Goal: Task Accomplishment & Management: Complete application form

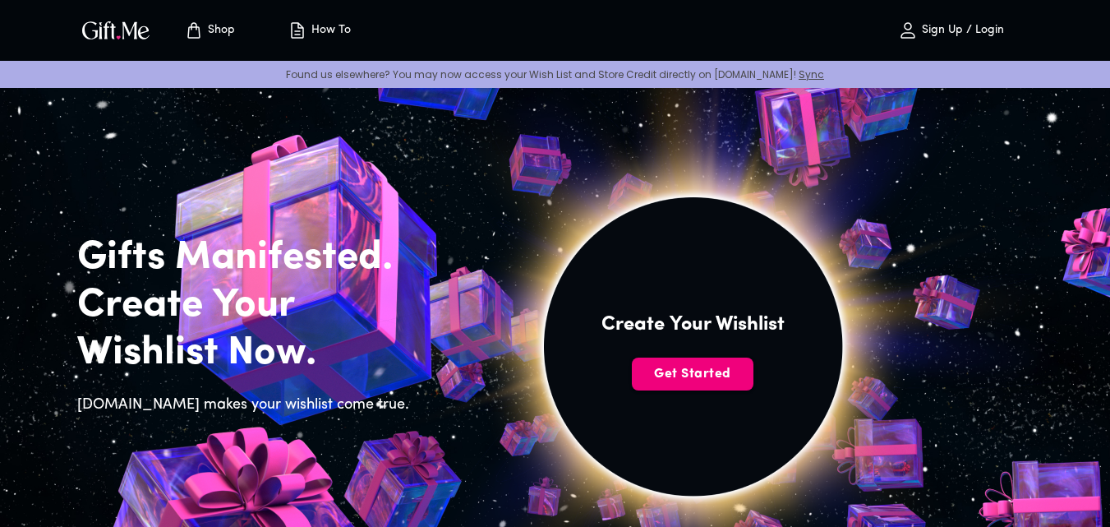
click at [692, 368] on span "Get Started" at bounding box center [693, 374] width 122 height 18
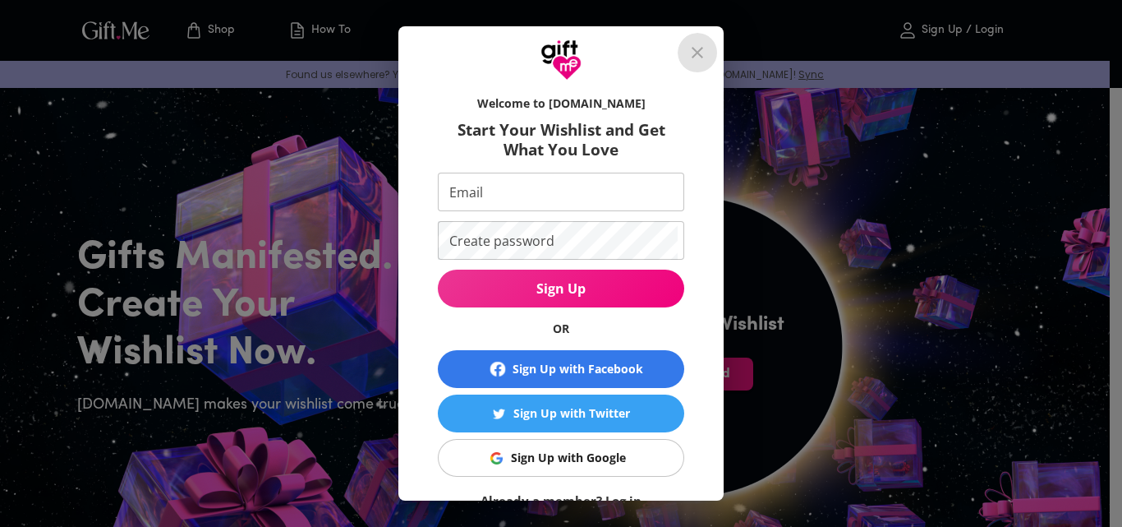
click at [707, 58] on icon "close" at bounding box center [698, 53] width 20 height 20
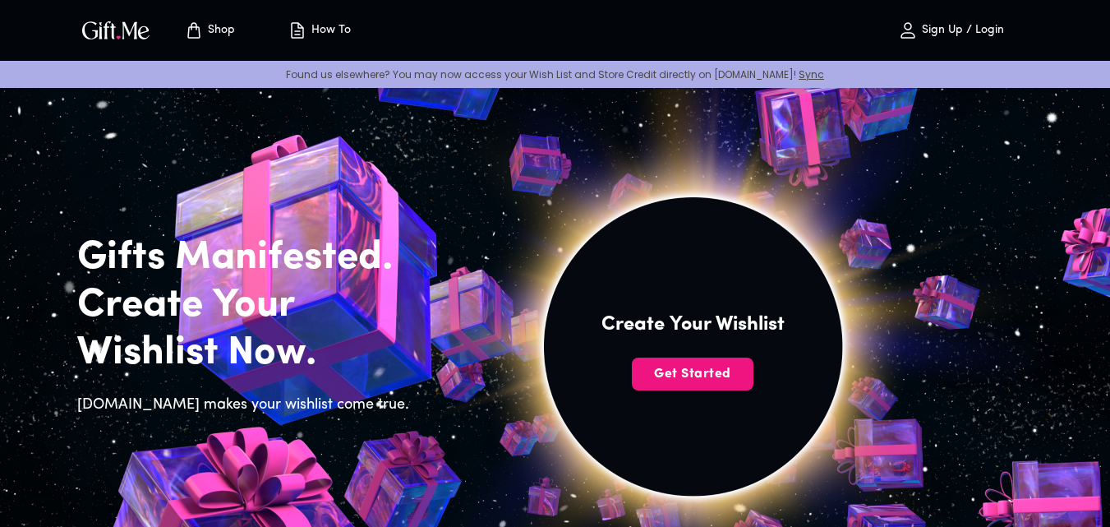
click at [703, 325] on h4 "Create Your Wishlist" at bounding box center [692, 324] width 183 height 26
click at [705, 365] on span "Get Started" at bounding box center [693, 374] width 122 height 18
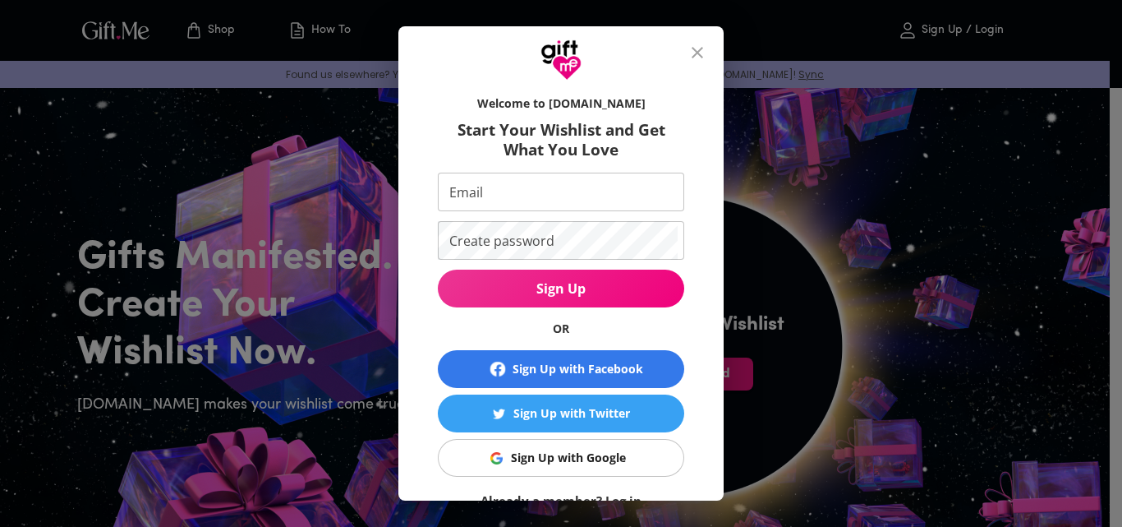
click at [585, 449] on div "Sign Up with Google" at bounding box center [568, 458] width 115 height 18
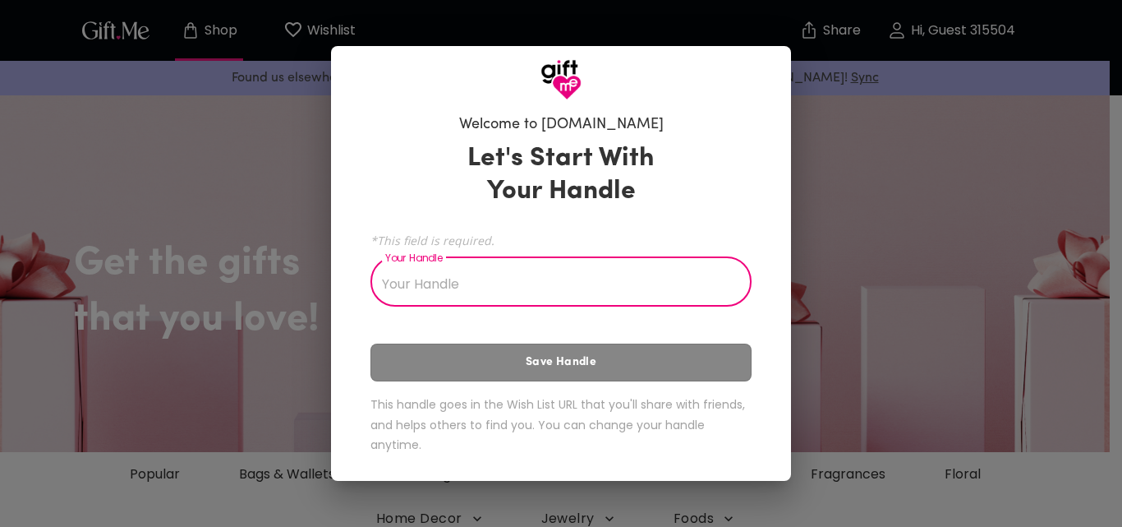
click at [471, 298] on input "Your Handle" at bounding box center [552, 283] width 363 height 46
type input "a"
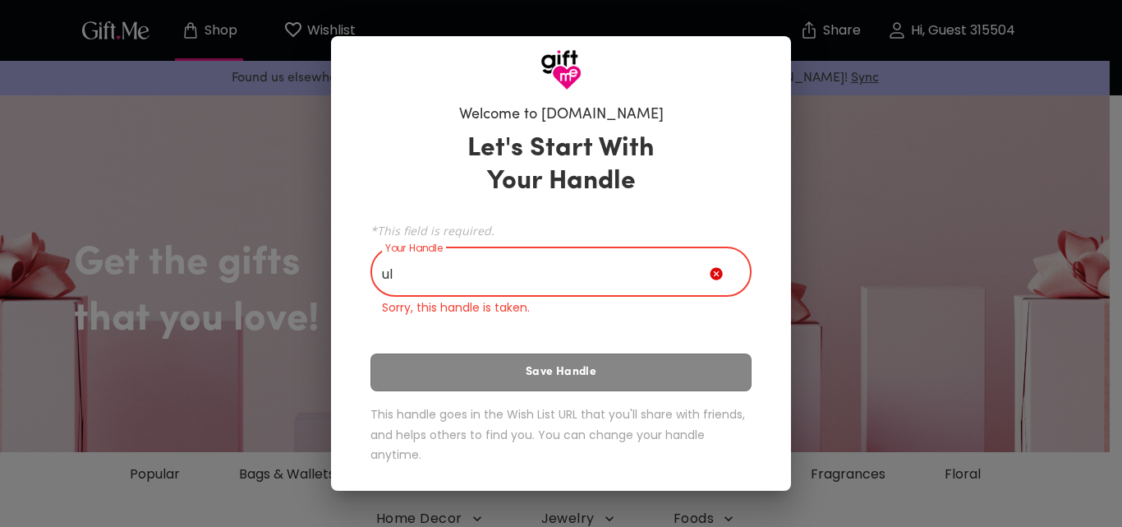
type input "u"
click at [634, 266] on input "Your Handle" at bounding box center [540, 274] width 339 height 46
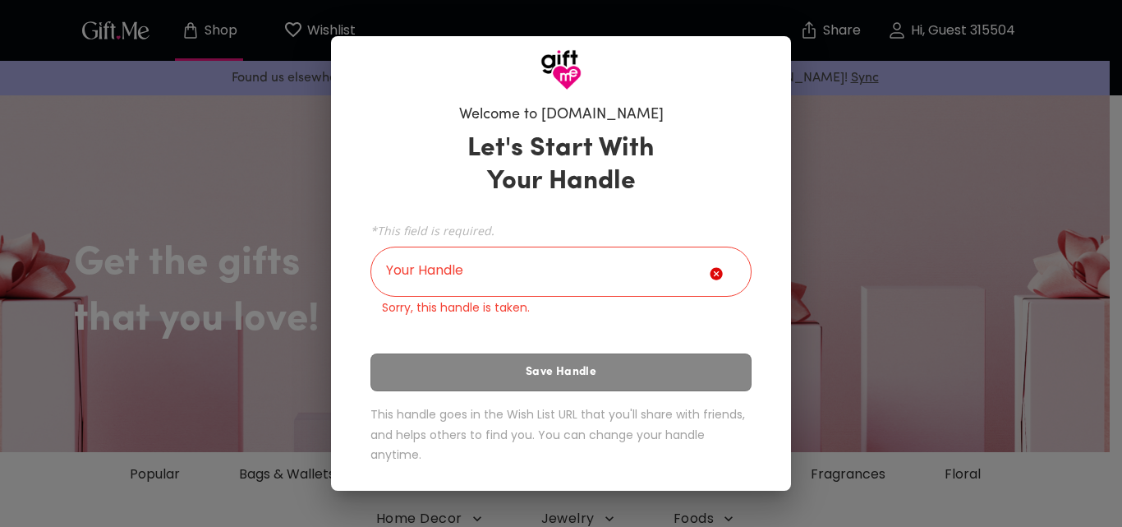
click at [717, 274] on icon at bounding box center [716, 274] width 12 height 12
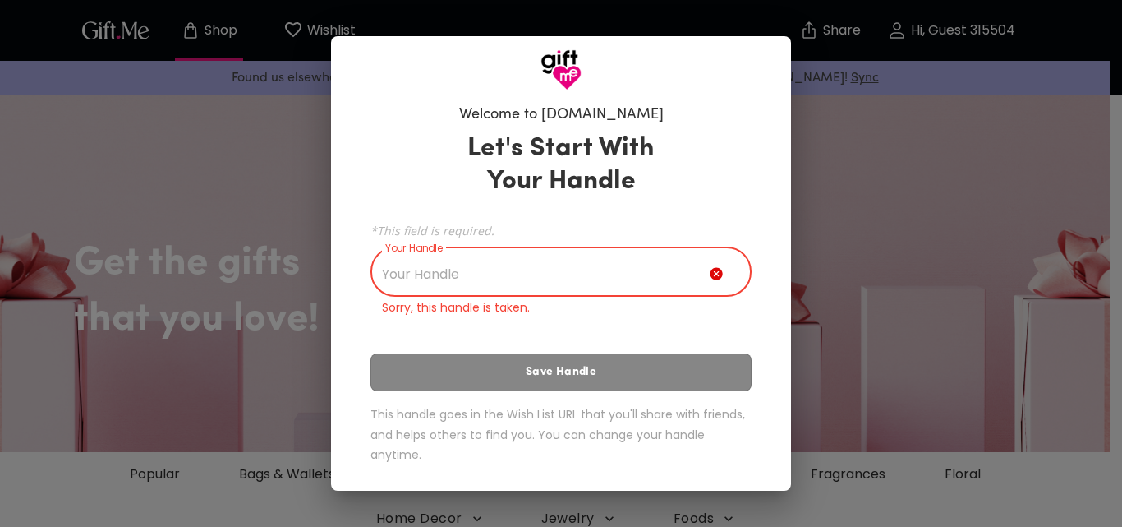
click at [633, 262] on input "Your Handle" at bounding box center [540, 274] width 339 height 46
